Goal: Task Accomplishment & Management: Use online tool/utility

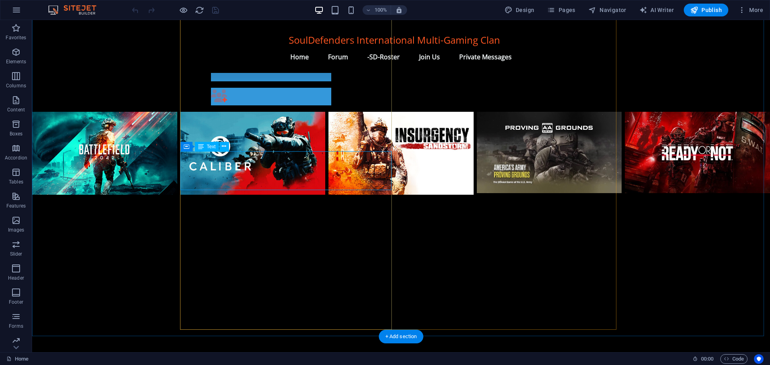
scroll to position [602, 0]
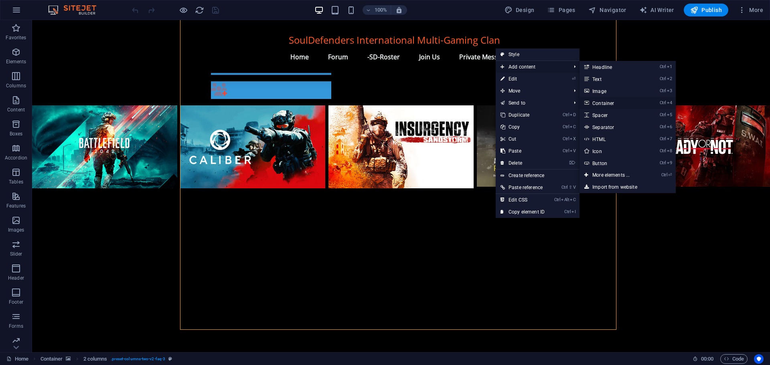
click at [612, 103] on link "Ctrl 4 Container" at bounding box center [613, 103] width 66 height 12
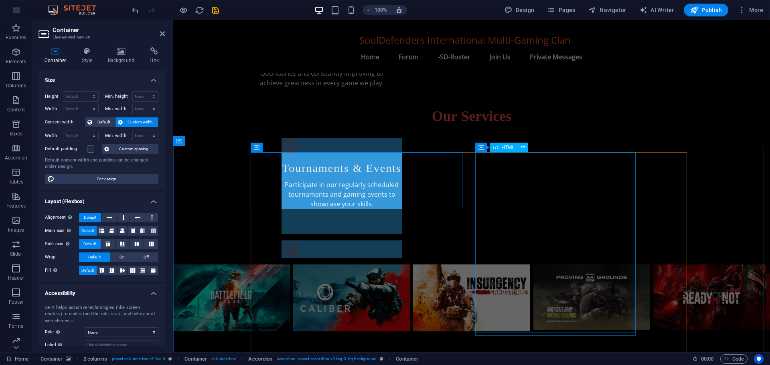
scroll to position [441, 0]
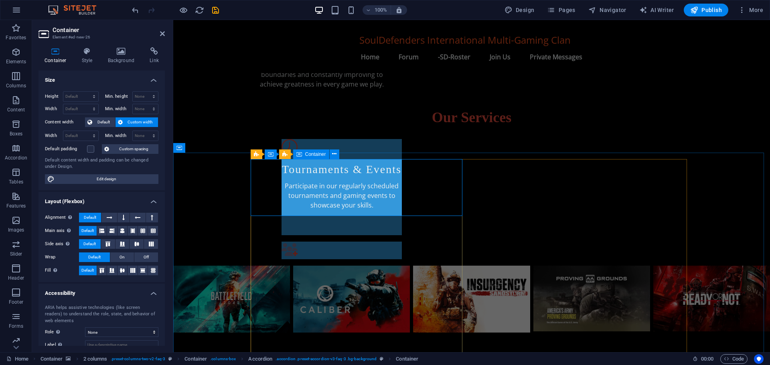
click at [310, 154] on span "Container" at bounding box center [315, 154] width 21 height 5
click at [153, 53] on icon at bounding box center [154, 51] width 21 height 8
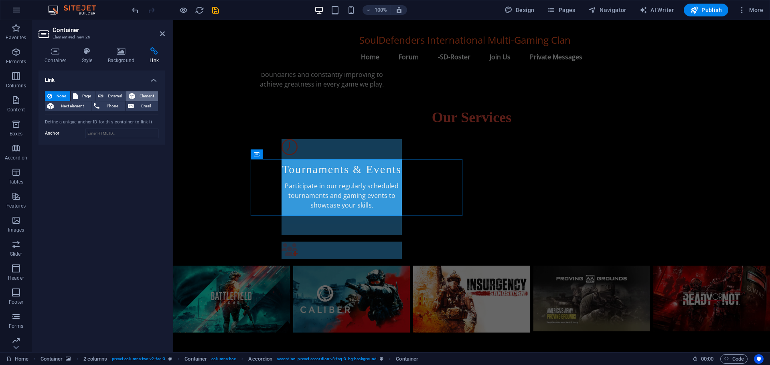
click at [138, 98] on span "Element" at bounding box center [147, 96] width 18 height 10
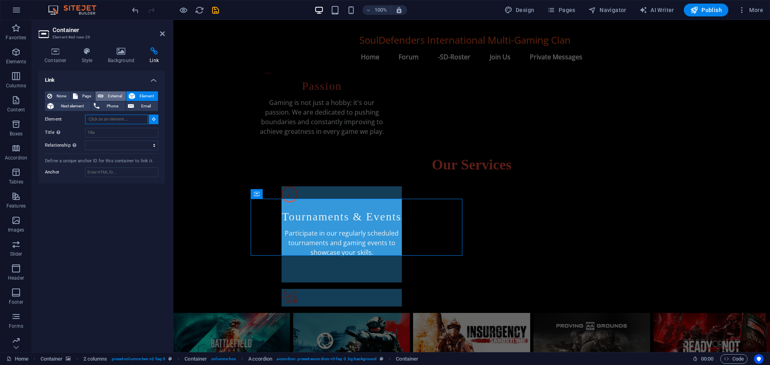
scroll to position [388, 0]
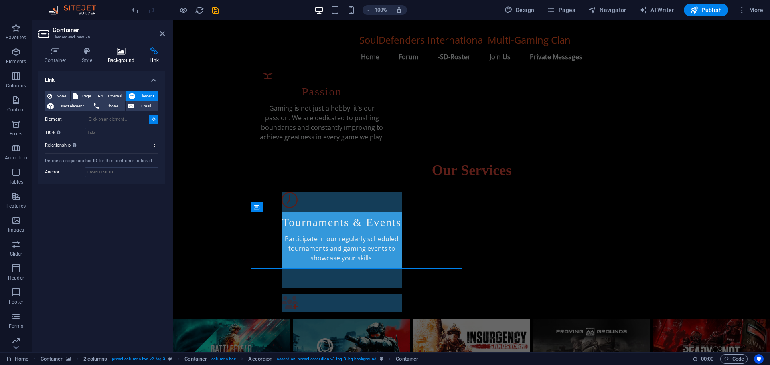
click at [117, 51] on icon at bounding box center [121, 51] width 39 height 8
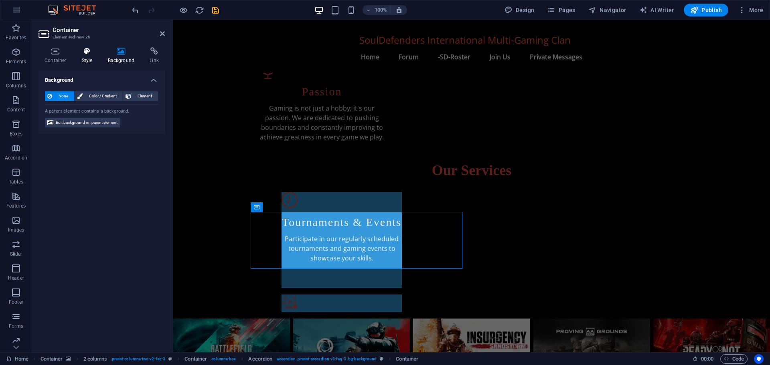
click at [90, 52] on icon at bounding box center [87, 51] width 23 height 8
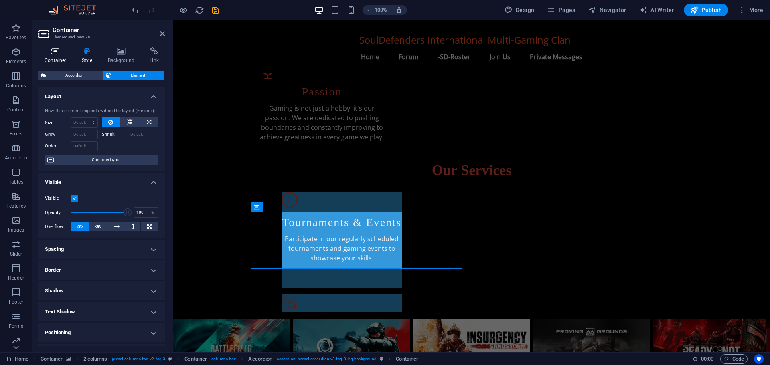
click at [59, 54] on icon at bounding box center [56, 51] width 34 height 8
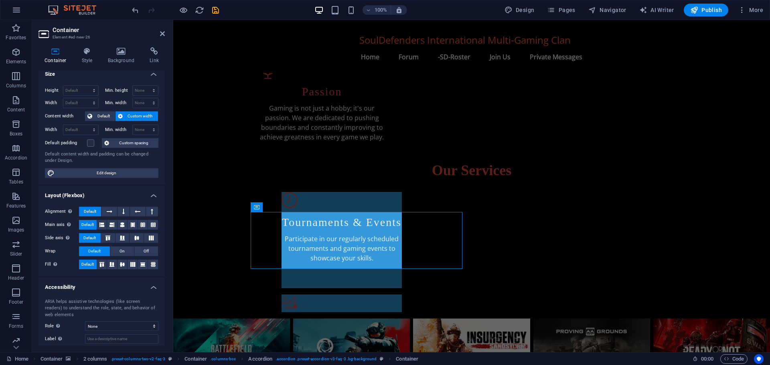
scroll to position [0, 0]
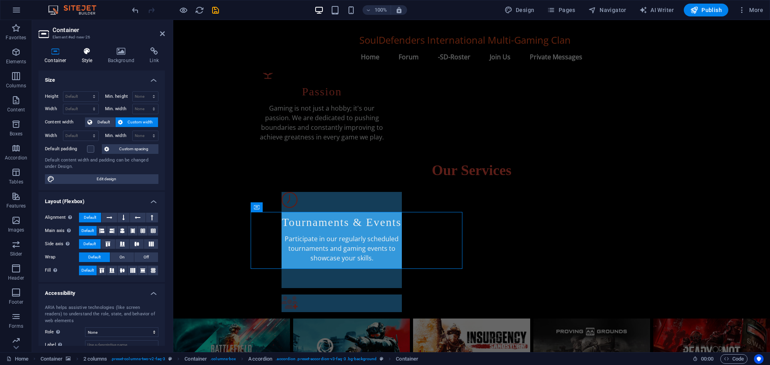
click at [82, 53] on icon at bounding box center [87, 51] width 23 height 8
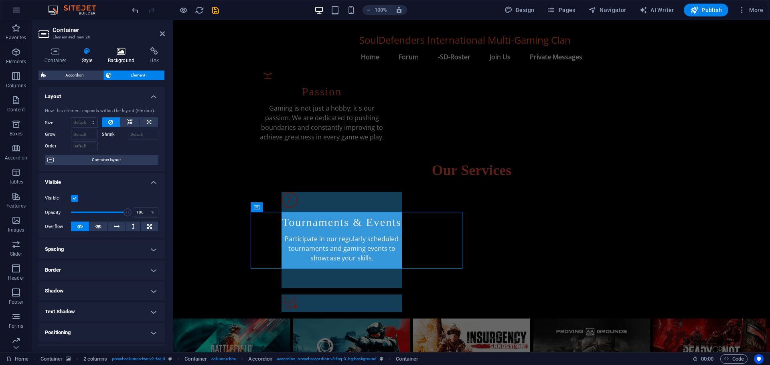
click at [118, 56] on h4 "Background" at bounding box center [123, 55] width 42 height 17
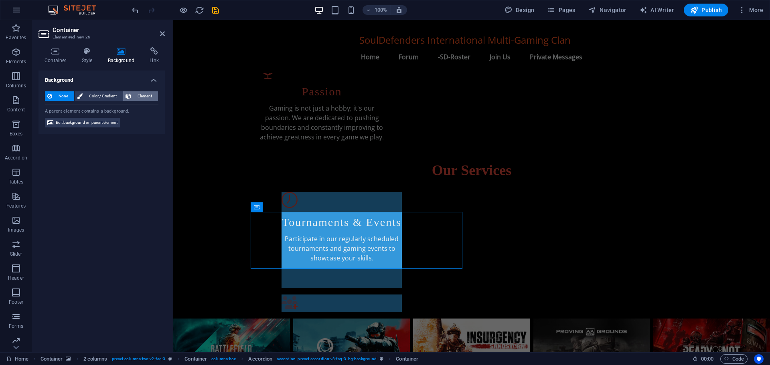
click at [139, 94] on span "Element" at bounding box center [145, 96] width 22 height 10
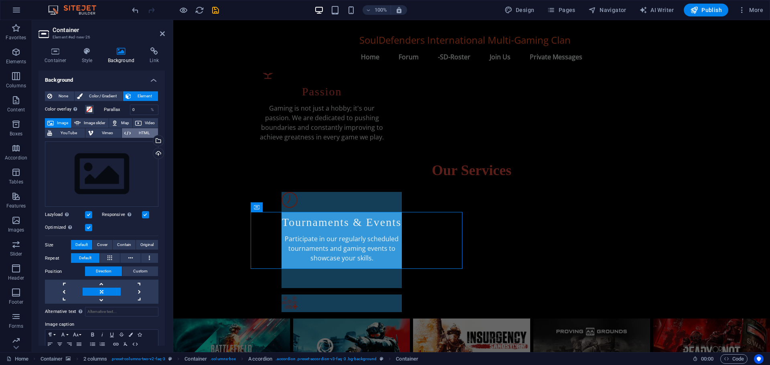
click at [141, 130] on span "HTML" at bounding box center [144, 133] width 22 height 10
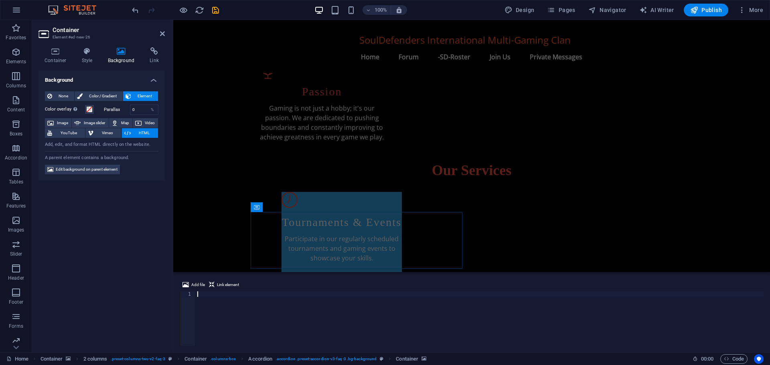
paste textarea "<iframe src="[URL][DOMAIN_NAME]" width="350" height="500" allowtransparency="tr…"
type textarea "<iframe src="[URL][DOMAIN_NAME]" width="350" height="500" allowtransparency="tr…"
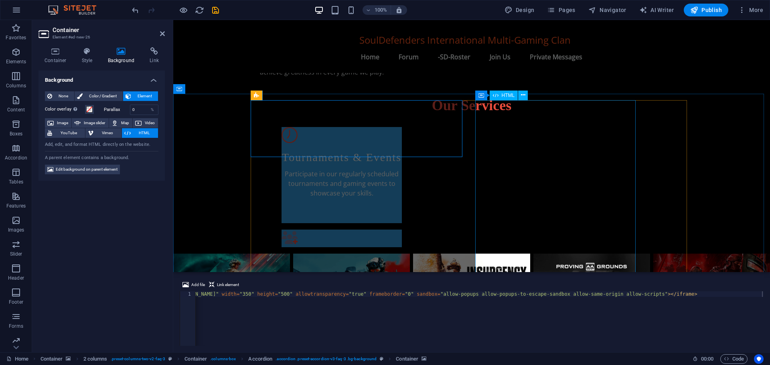
scroll to position [428, 0]
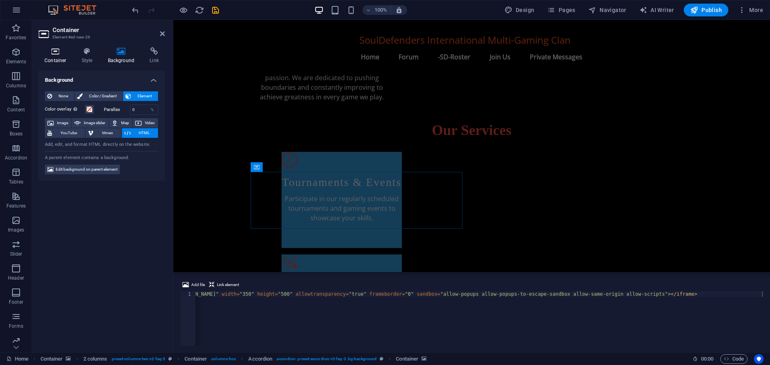
click at [58, 55] on icon at bounding box center [56, 51] width 34 height 8
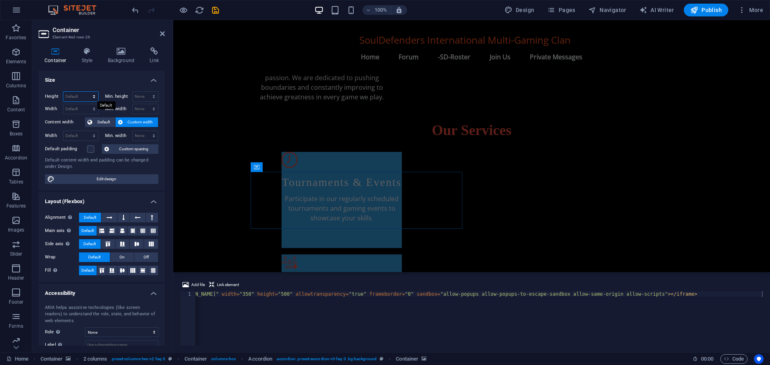
click at [91, 95] on select "Default px rem % vh vw" at bounding box center [80, 97] width 35 height 10
select select "px"
click at [86, 92] on select "Default px rem % vh vw" at bounding box center [80, 97] width 35 height 10
click at [75, 93] on input "142" at bounding box center [80, 97] width 35 height 10
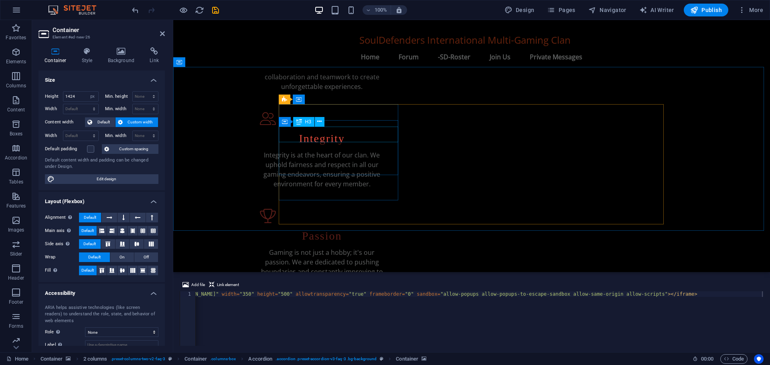
scroll to position [228, 0]
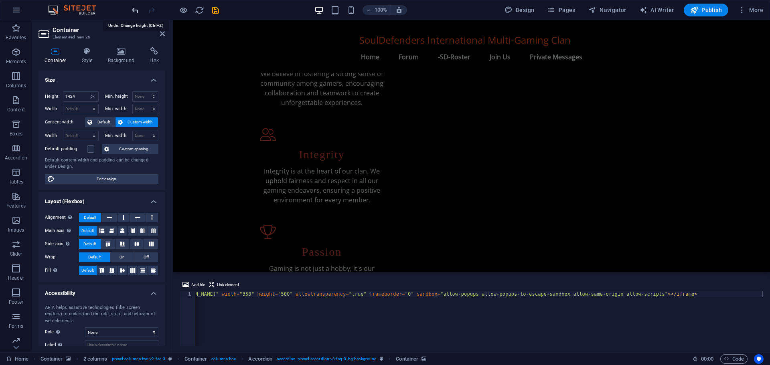
click at [132, 8] on icon "undo" at bounding box center [135, 10] width 9 height 9
type input "142"
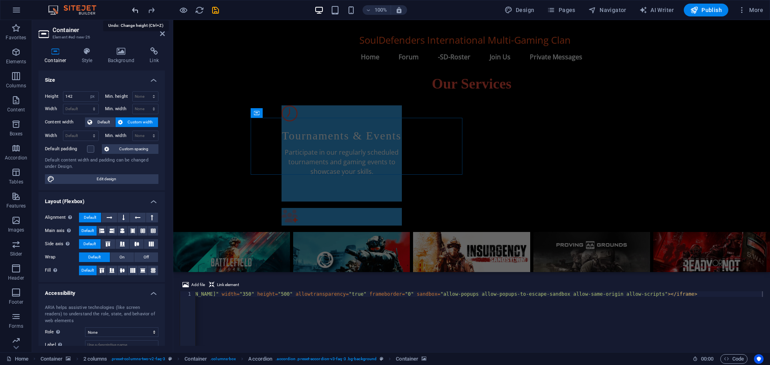
scroll to position [483, 0]
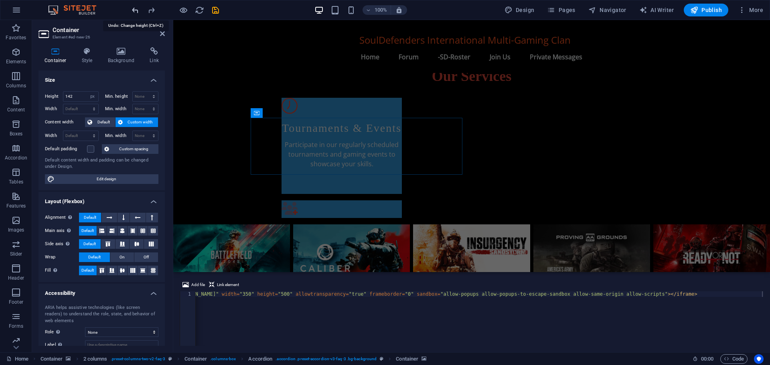
click at [132, 8] on icon "undo" at bounding box center [135, 10] width 9 height 9
select select "DISABLED_OPTION_VALUE"
click at [132, 8] on icon "undo" at bounding box center [135, 10] width 9 height 9
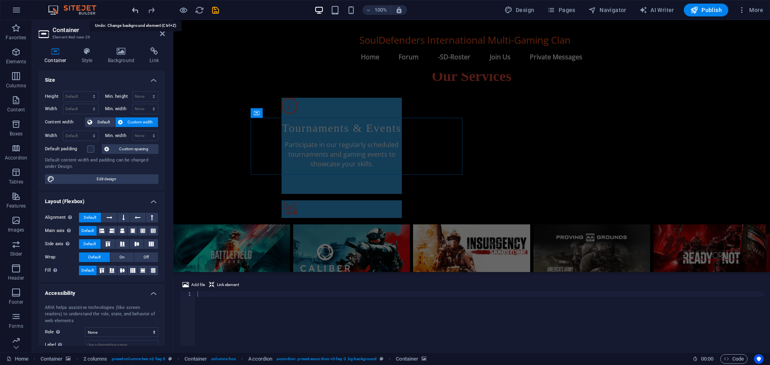
click at [132, 8] on icon "undo" at bounding box center [135, 10] width 9 height 9
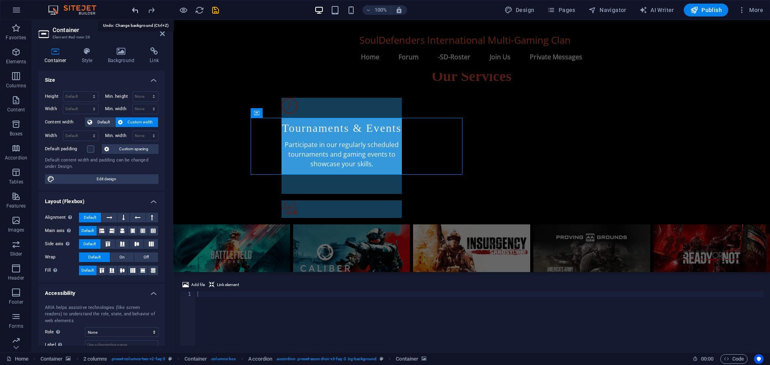
click at [132, 8] on icon "undo" at bounding box center [135, 10] width 9 height 9
click at [135, 8] on icon "undo" at bounding box center [135, 10] width 9 height 9
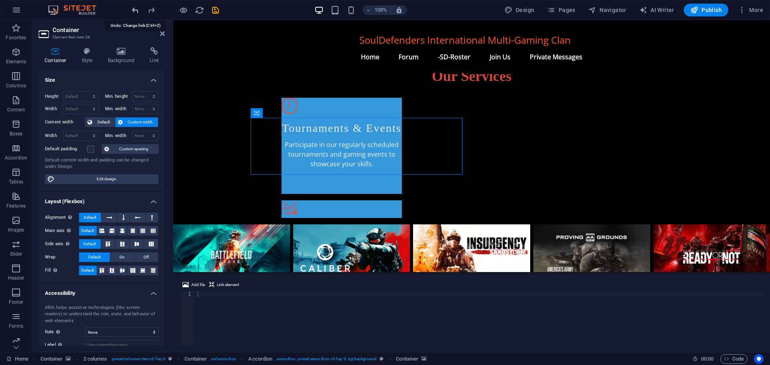
click at [135, 8] on icon "undo" at bounding box center [135, 10] width 9 height 9
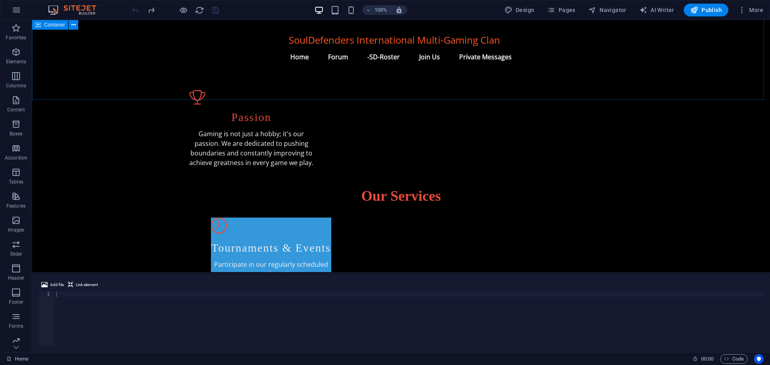
scroll to position [346, 0]
